Goal: Task Accomplishment & Management: Manage account settings

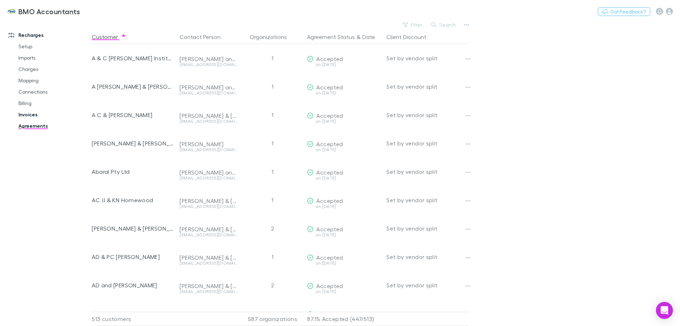
click at [28, 115] on link "Invoices" at bounding box center [53, 114] width 84 height 11
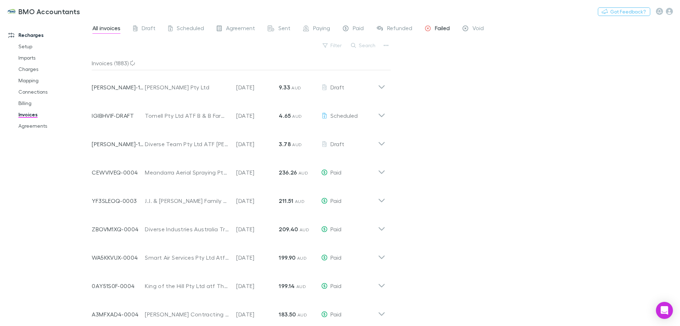
click at [447, 29] on span "Failed" at bounding box center [442, 28] width 15 height 9
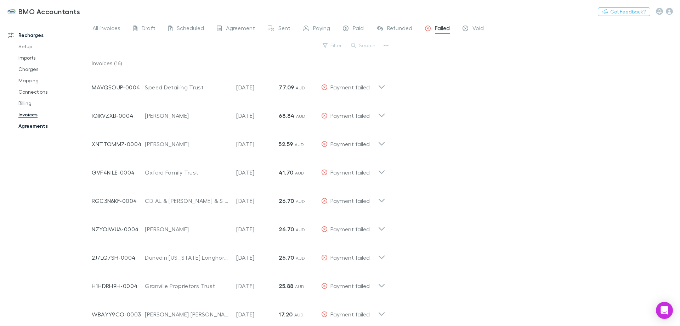
click at [32, 123] on link "Agreements" at bounding box center [53, 125] width 84 height 11
